Goal: Find specific page/section: Find specific page/section

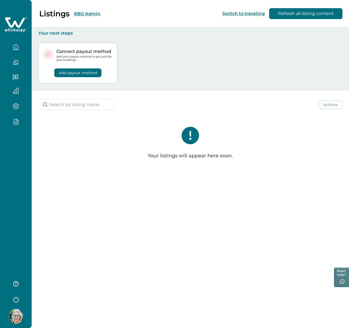
click at [85, 13] on button "RBO Admin" at bounding box center [87, 13] width 26 height 5
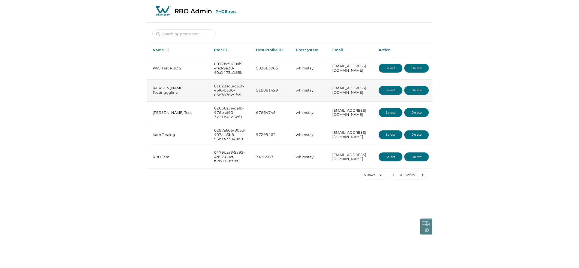
scroll to position [0, 1]
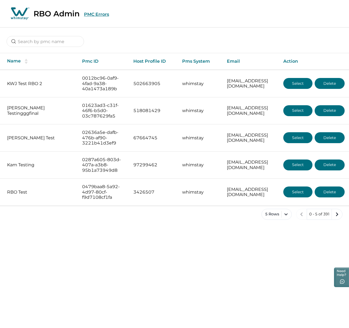
click at [104, 17] on div "RBO Admin PMC Errors" at bounding box center [174, 14] width 349 height 28
click at [99, 13] on button "PMC Errors" at bounding box center [96, 14] width 25 height 5
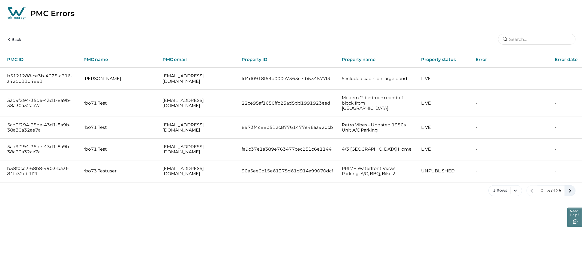
click at [349, 187] on icon "next page" at bounding box center [570, 191] width 8 height 8
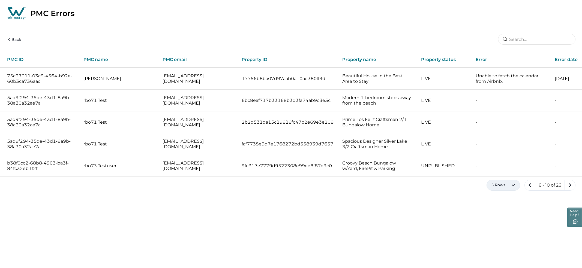
click at [349, 184] on button "5 Rows" at bounding box center [504, 185] width 34 height 11
click at [349, 256] on button "100 Rows" at bounding box center [503, 255] width 29 height 11
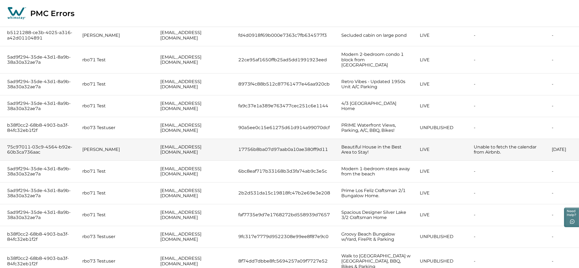
scroll to position [130, 0]
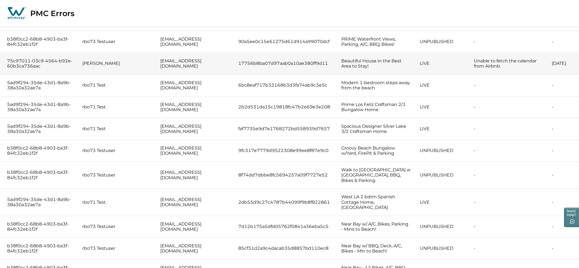
click at [349, 58] on p "Unable to fetch the calendar from Airbnb." at bounding box center [508, 63] width 69 height 11
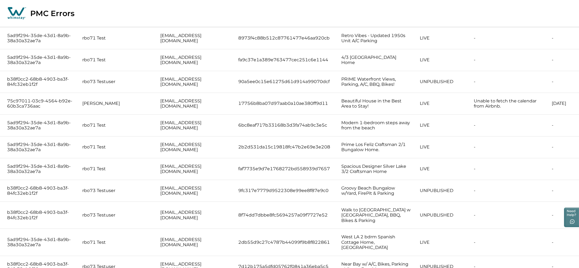
scroll to position [0, 0]
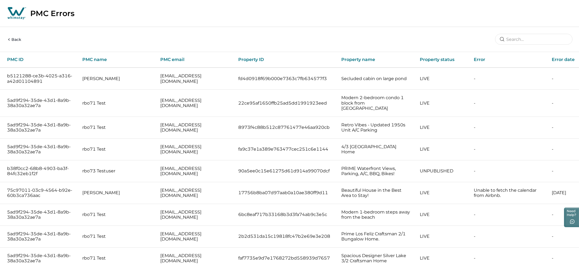
click at [47, 34] on div "Back" at bounding box center [289, 39] width 579 height 25
